Goal: Task Accomplishment & Management: Manage account settings

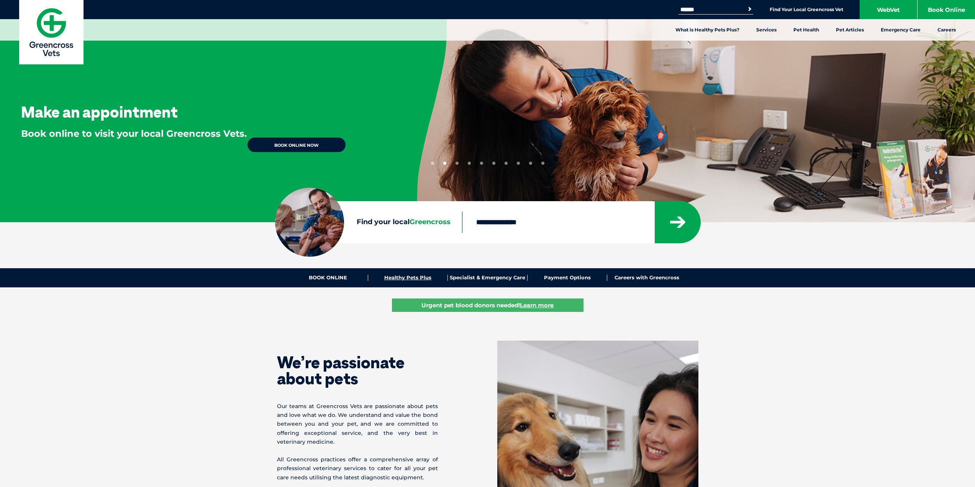
click at [404, 279] on link "Healthy Pets Plus" at bounding box center [408, 278] width 80 height 6
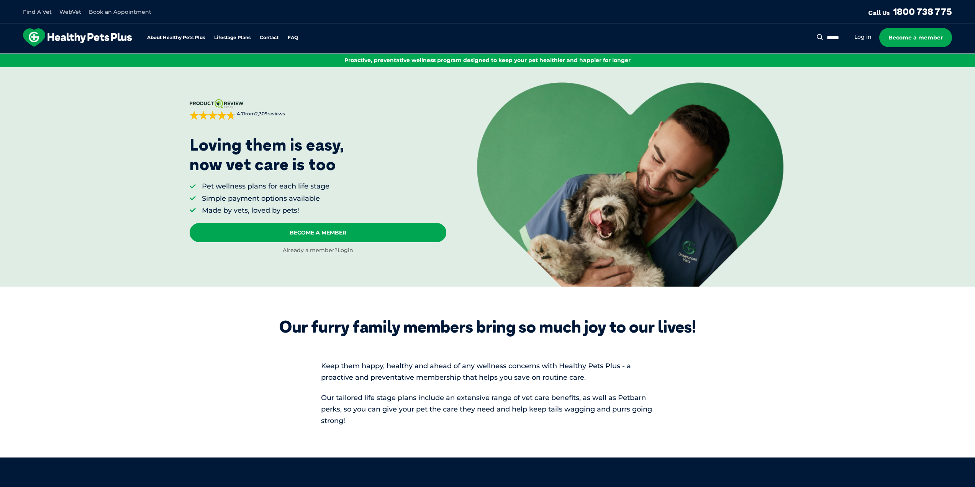
click at [342, 249] on link "Login" at bounding box center [345, 250] width 16 height 7
click at [190, 339] on section "Our furry family members bring so much joy to our lives! Keep them happy, healt…" at bounding box center [487, 371] width 975 height 171
click at [341, 251] on link "Login" at bounding box center [345, 250] width 16 height 7
